Goal: Information Seeking & Learning: Compare options

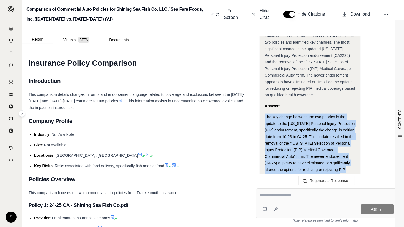
scroll to position [1573, 0]
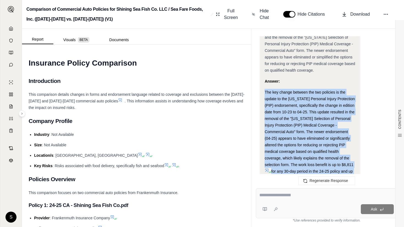
drag, startPoint x: 264, startPoint y: 88, endPoint x: 294, endPoint y: 136, distance: 55.9
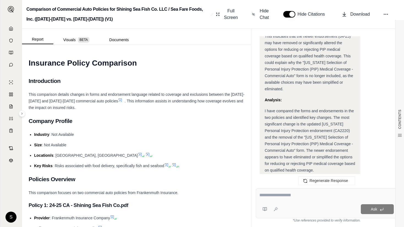
scroll to position [1498, 0]
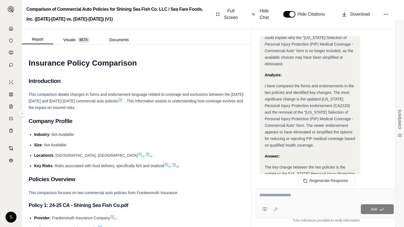
drag, startPoint x: 301, startPoint y: 141, endPoint x: 263, endPoint y: 114, distance: 46.4
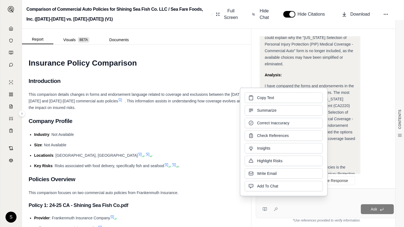
copy div "The key change between the two policies is the update to the [US_STATE] Persona…"
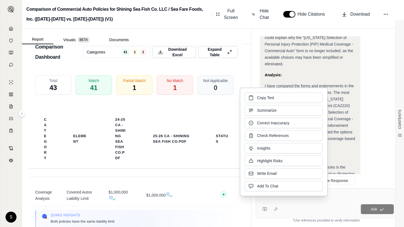
scroll to position [100, 0]
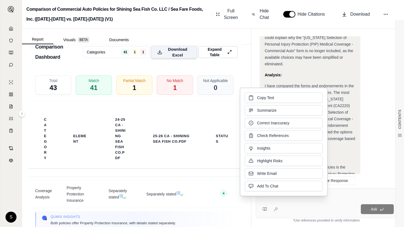
click at [178, 49] on span "Download Excel" at bounding box center [177, 52] width 26 height 12
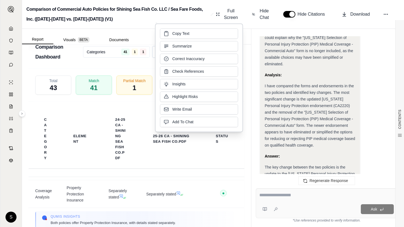
drag, startPoint x: 12, startPoint y: 28, endPoint x: 23, endPoint y: 27, distance: 11.6
click at [12, 28] on icon at bounding box center [11, 28] width 4 height 4
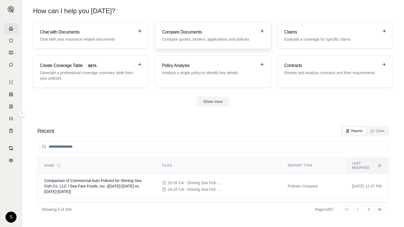
click at [235, 36] on div "Compare Documents Compare quotes, binders, applications and policies" at bounding box center [209, 35] width 94 height 13
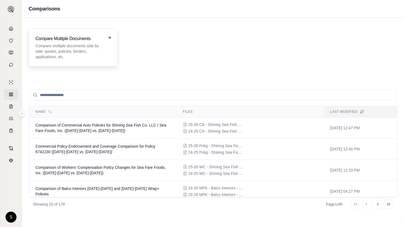
click at [89, 49] on p "Compare multiple documents side by side: quotes, policies, binders, application…" at bounding box center [68, 51] width 67 height 16
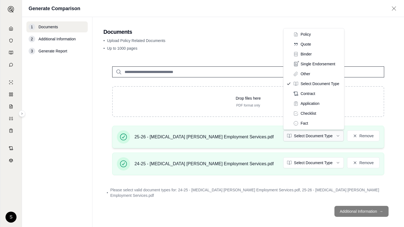
click at [306, 131] on html "S Generate Comparison 1 Documents 2 Additional Information 3 Generate Report Do…" at bounding box center [202, 113] width 404 height 227
click at [303, 138] on html "S Generate Comparison 1 Documents 2 Additional Information 3 Generate Report Do…" at bounding box center [202, 113] width 404 height 227
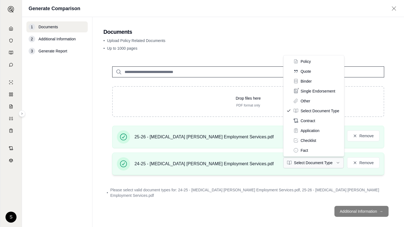
click at [320, 165] on html "S Generate Comparison 1 Documents 2 Additional Information 3 Generate Report Do…" at bounding box center [202, 113] width 404 height 227
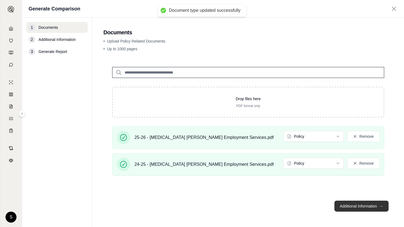
click at [356, 204] on button "Additional Information →" at bounding box center [361, 206] width 54 height 11
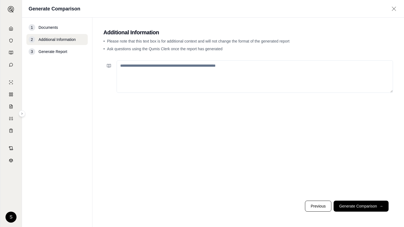
click at [241, 75] on textarea at bounding box center [254, 76] width 276 height 32
paste textarea "**********"
type textarea "**********"
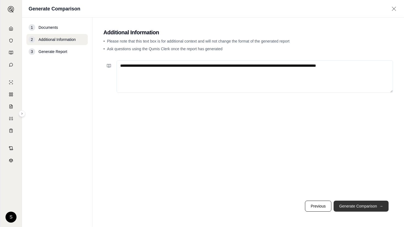
click at [355, 205] on button "Generate Comparison →" at bounding box center [360, 206] width 55 height 11
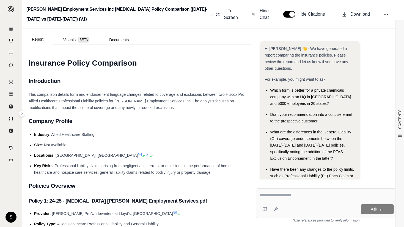
click at [294, 198] on textarea at bounding box center [326, 195] width 134 height 7
paste textarea "**********"
type textarea "**********"
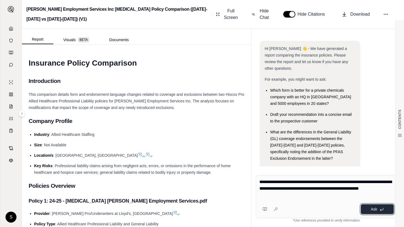
click at [373, 209] on span "Ask" at bounding box center [373, 209] width 6 height 4
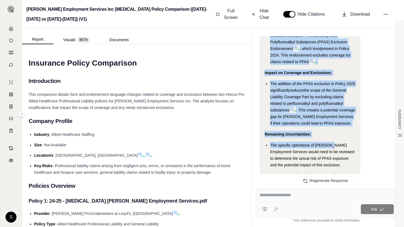
scroll to position [1536, 0]
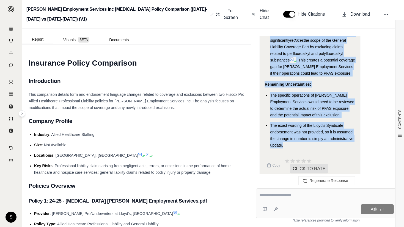
drag, startPoint x: 265, startPoint y: 123, endPoint x: 286, endPoint y: 140, distance: 27.2
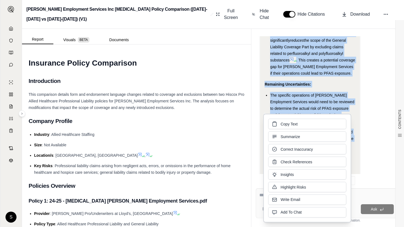
copy div "Forms and Endorsement Language Changes: [PERSON_NAME] Syndicate Endorsement: Th…"
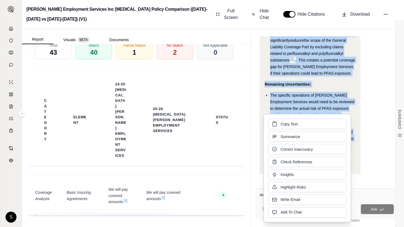
scroll to position [924, 0]
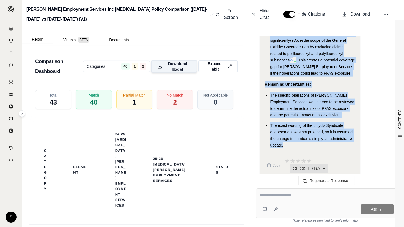
click at [177, 72] on span "Download Excel" at bounding box center [177, 67] width 26 height 12
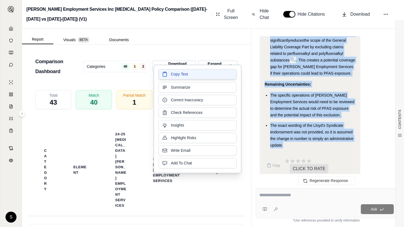
click at [188, 77] on button "Copy Text" at bounding box center [197, 74] width 78 height 10
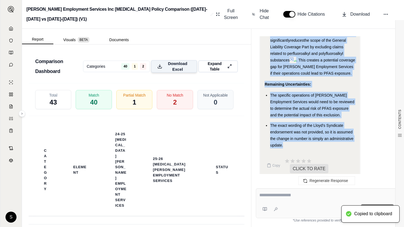
click at [173, 72] on span "Download Excel" at bounding box center [177, 67] width 26 height 12
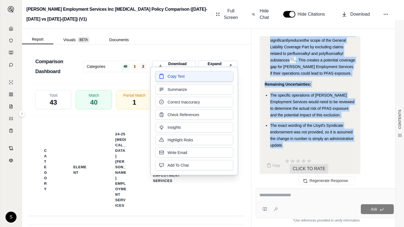
click at [197, 78] on button "Copy Text" at bounding box center [194, 76] width 78 height 10
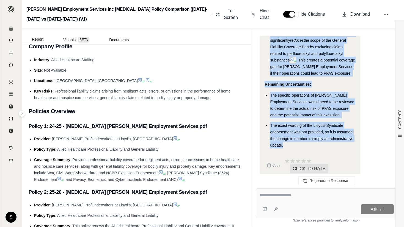
scroll to position [50, 0]
